Goal: Task Accomplishment & Management: Use online tool/utility

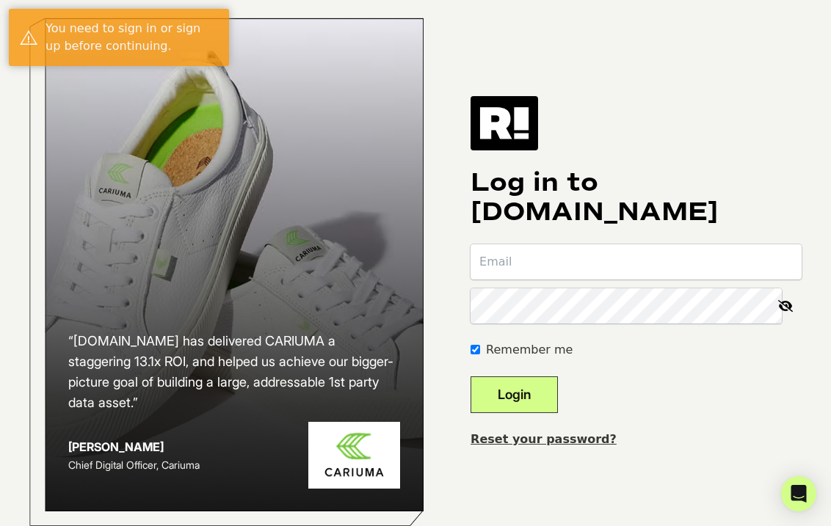
type input "[PERSON_NAME][EMAIL_ADDRESS][PERSON_NAME][DOMAIN_NAME]"
click at [558, 403] on button "Login" at bounding box center [513, 395] width 87 height 37
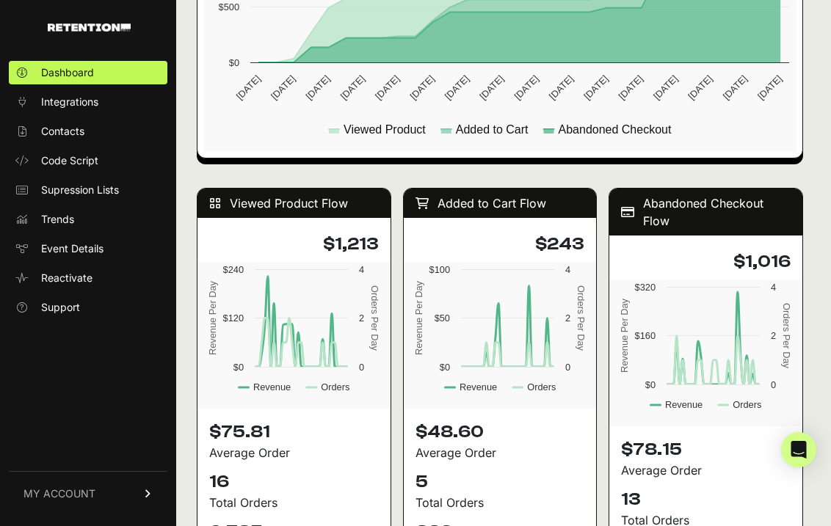
scroll to position [1320, 0]
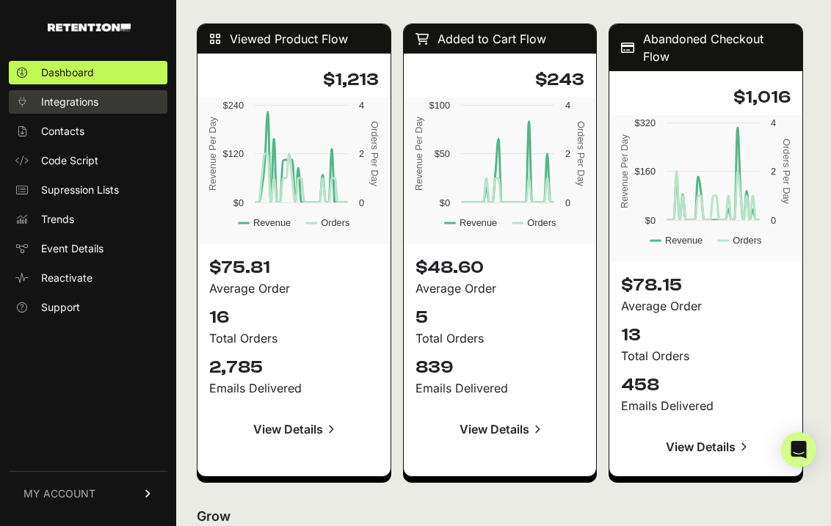
click at [73, 98] on span "Integrations" at bounding box center [69, 102] width 57 height 15
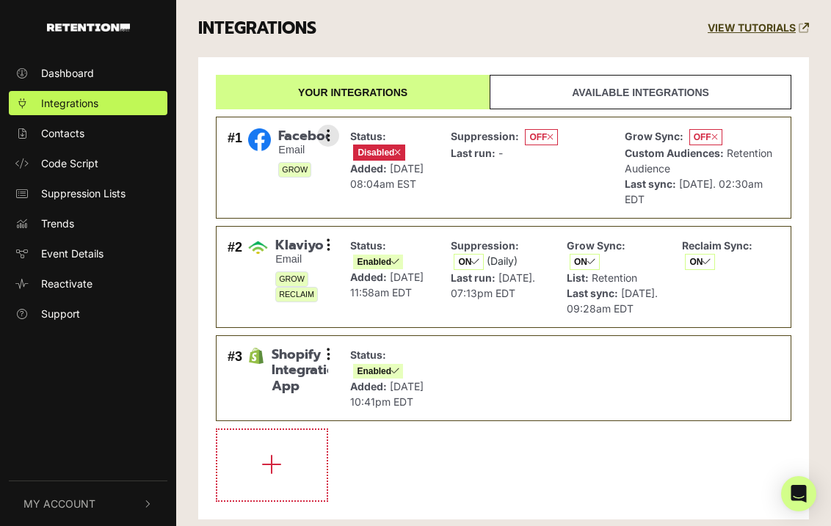
click at [459, 130] on strong "Suppression:" at bounding box center [485, 136] width 68 height 12
click at [377, 148] on span "Disabled" at bounding box center [379, 153] width 52 height 16
click at [697, 138] on span "OFF" at bounding box center [705, 137] width 33 height 16
click at [263, 139] on img at bounding box center [259, 139] width 23 height 23
click at [303, 142] on span "Facebook" at bounding box center [303, 136] width 50 height 16
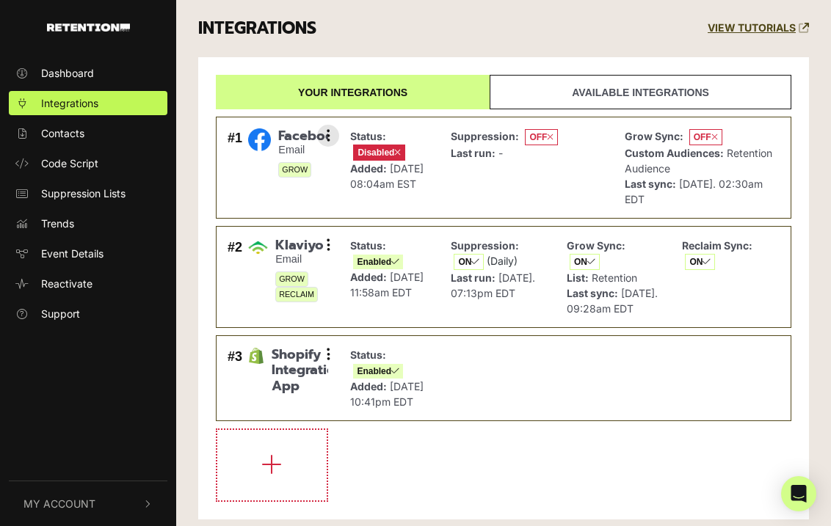
click at [358, 146] on span "Disabled" at bounding box center [379, 153] width 52 height 16
click at [378, 148] on span "Disabled" at bounding box center [379, 153] width 52 height 16
click at [537, 137] on span "OFF" at bounding box center [541, 137] width 33 height 16
click at [369, 153] on span "Disabled" at bounding box center [379, 153] width 52 height 16
click at [369, 148] on span "Disabled" at bounding box center [379, 153] width 52 height 16
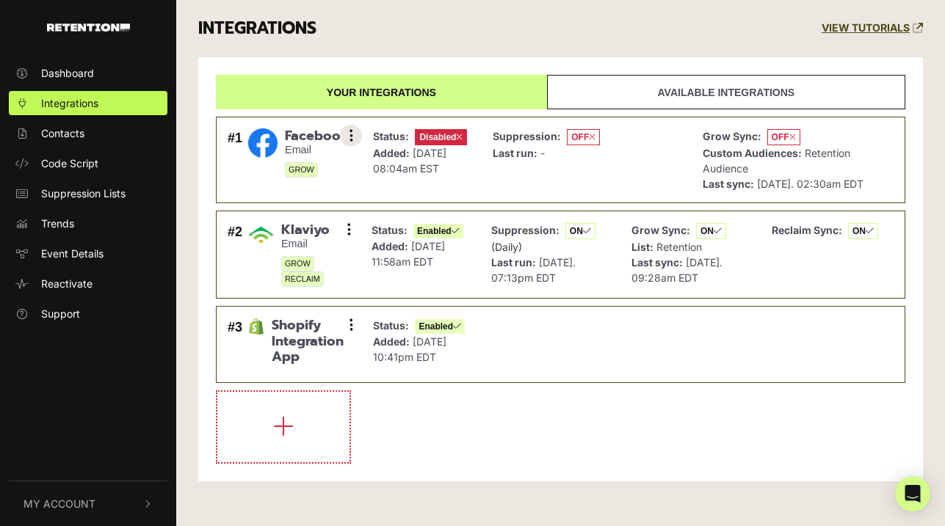
click at [349, 132] on icon at bounding box center [351, 135] width 4 height 15
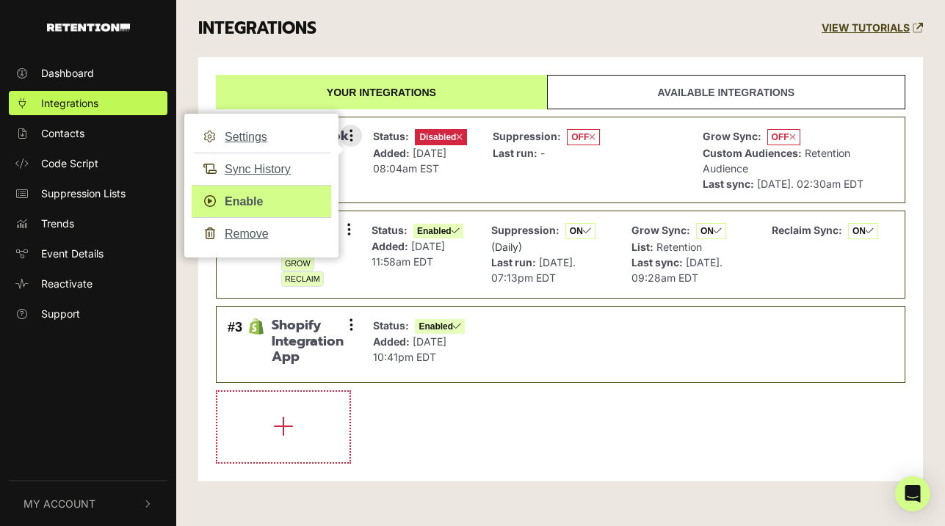
click at [239, 198] on link "Enable" at bounding box center [261, 201] width 139 height 33
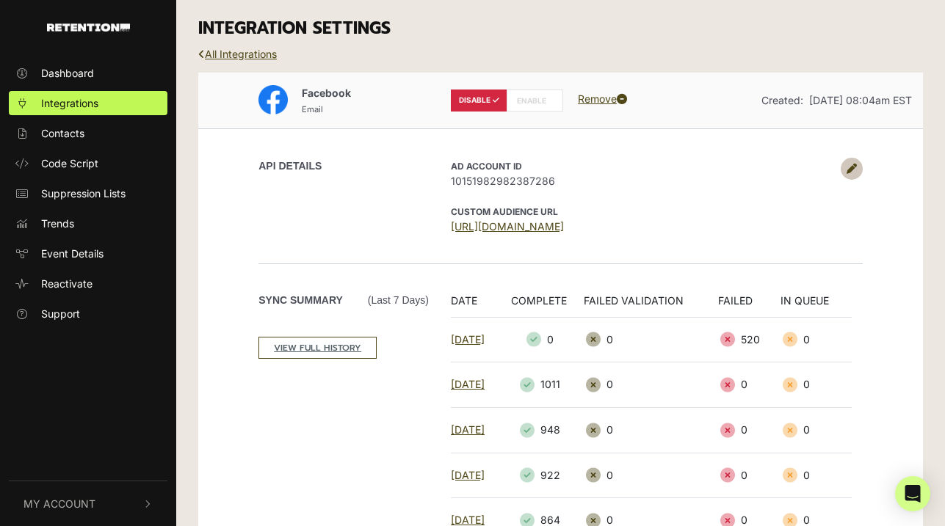
click at [537, 111] on label "ENABLE" at bounding box center [534, 101] width 57 height 22
click at [526, 99] on label "ENABLE" at bounding box center [534, 101] width 57 height 22
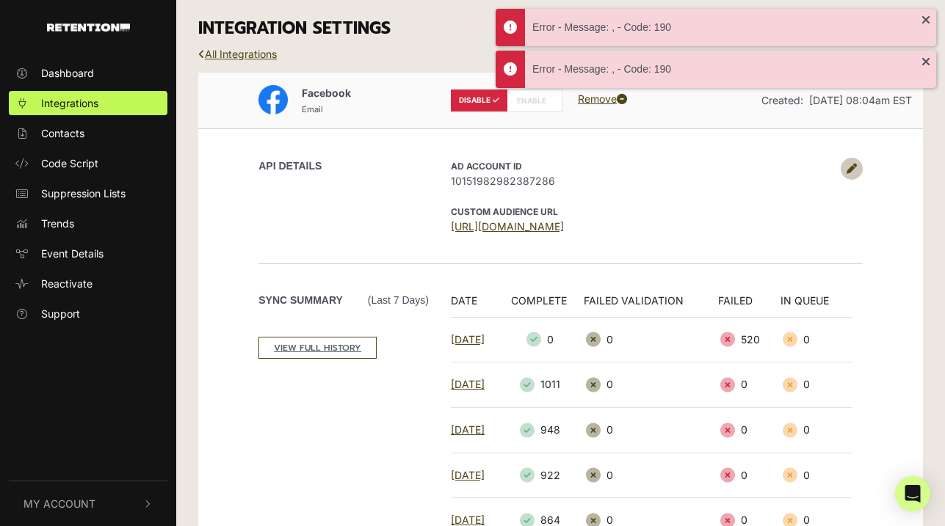
click at [658, 185] on span "10151982982387286" at bounding box center [642, 180] width 382 height 15
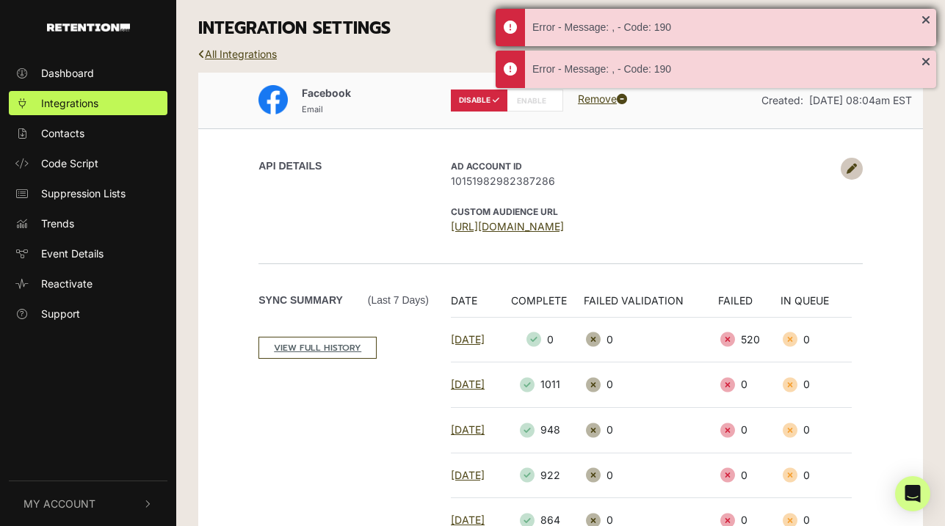
click at [930, 23] on div "Error - Message: , - Code: 190" at bounding box center [715, 27] width 440 height 37
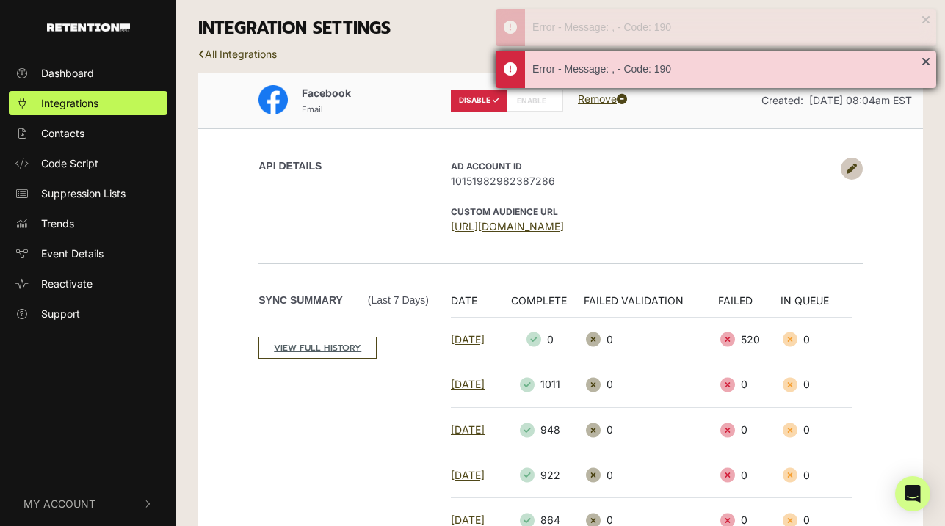
click at [926, 57] on div "Error - Message: , - Code: 190" at bounding box center [715, 69] width 440 height 37
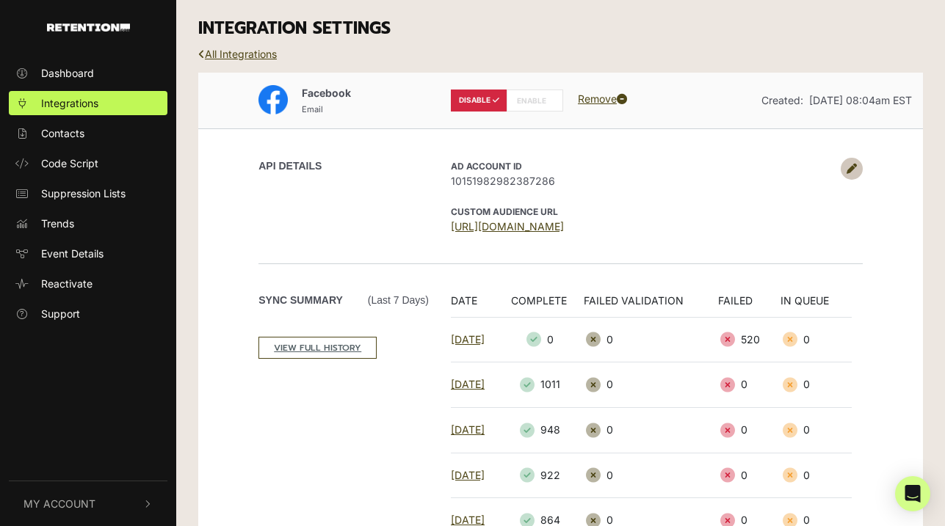
click at [541, 99] on label "ENABLE" at bounding box center [534, 101] width 57 height 22
